Goal: Communication & Community: Participate in discussion

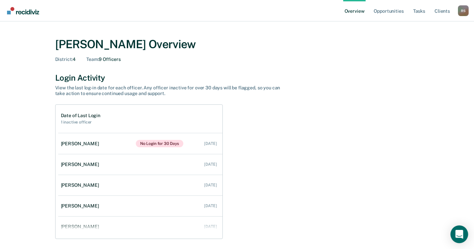
click at [460, 237] on icon "Open Intercom Messenger" at bounding box center [459, 234] width 8 height 9
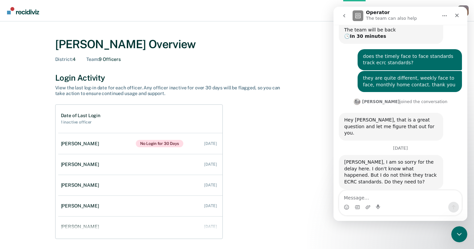
scroll to position [107, 0]
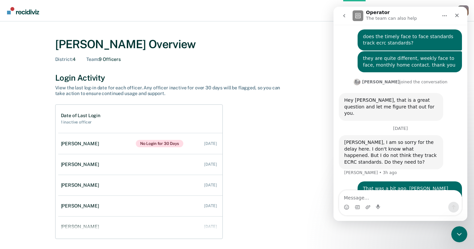
click at [378, 195] on textarea "Message…" at bounding box center [400, 195] width 122 height 11
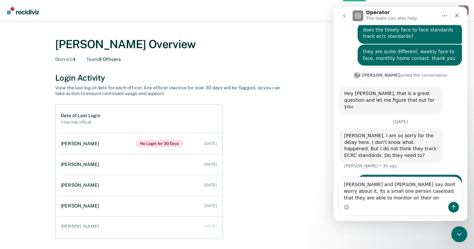
scroll to position [121, 0]
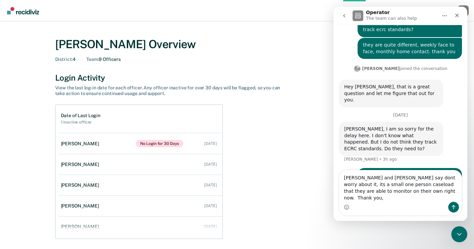
type textarea "[PERSON_NAME] and [PERSON_NAME] say dont worry about it, its a small one person…"
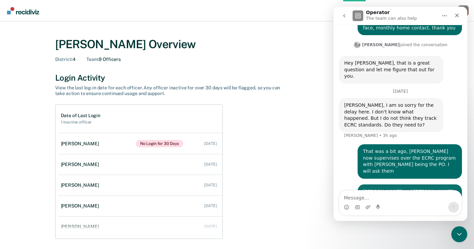
scroll to position [147, 0]
